Goal: Find contact information: Find contact information

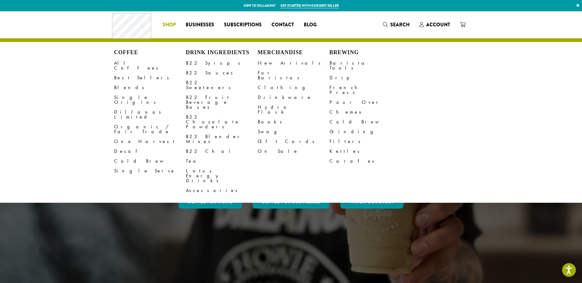
click at [164, 23] on span "Shop" at bounding box center [169, 25] width 13 height 8
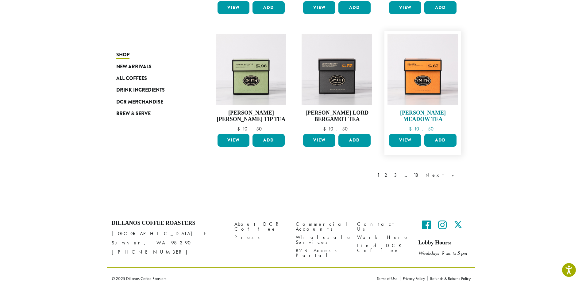
scroll to position [477, 0]
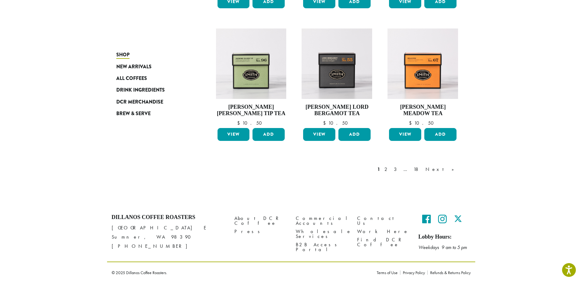
drag, startPoint x: 112, startPoint y: 228, endPoint x: 151, endPoint y: 235, distance: 39.2
click at [151, 235] on p "[STREET_ADDRESS][PERSON_NAME] [PHONE_NUMBER]" at bounding box center [168, 238] width 113 height 28
drag, startPoint x: 151, startPoint y: 235, endPoint x: 140, endPoint y: 235, distance: 10.7
copy p "[STREET_ADDRESS][PERSON_NAME]"
